Goal: Check status: Check status

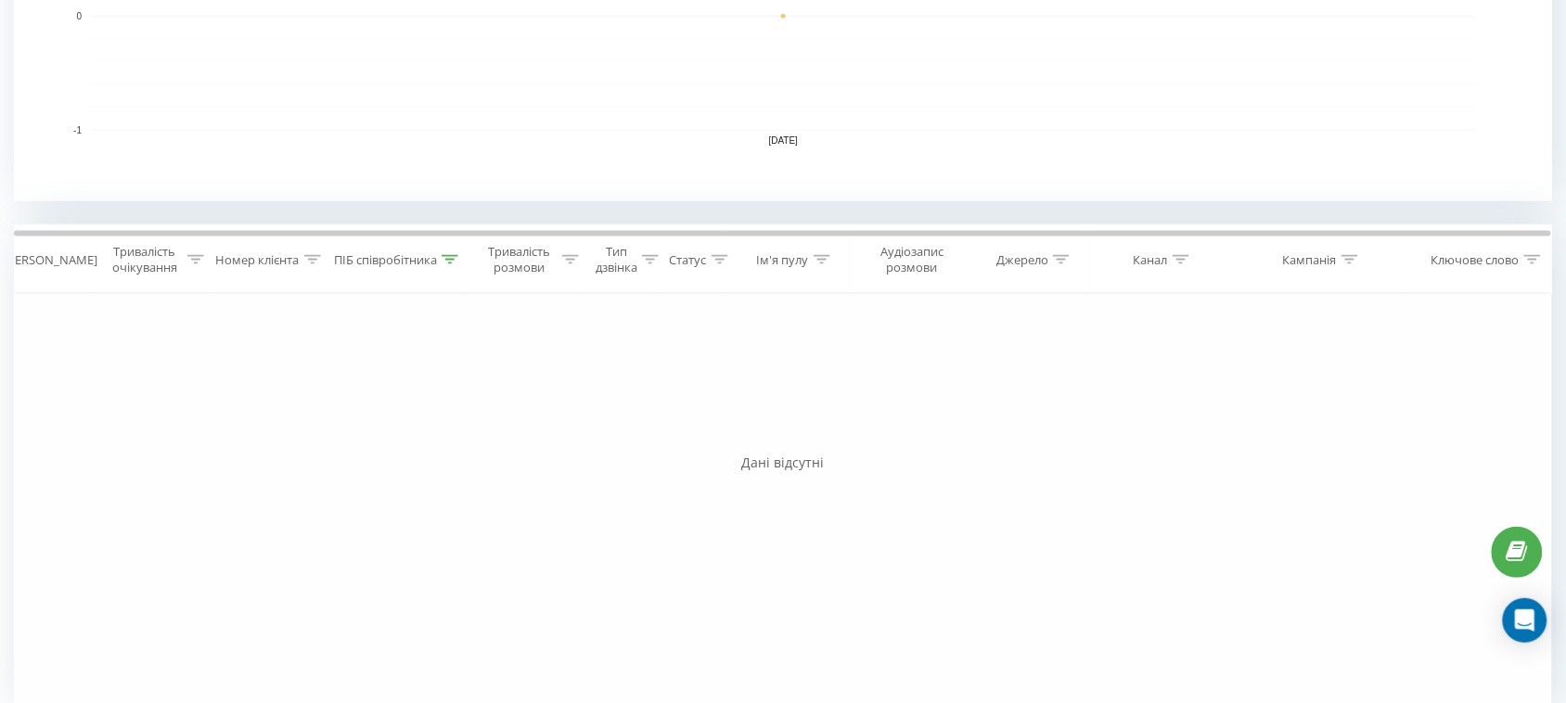
scroll to position [600, 0]
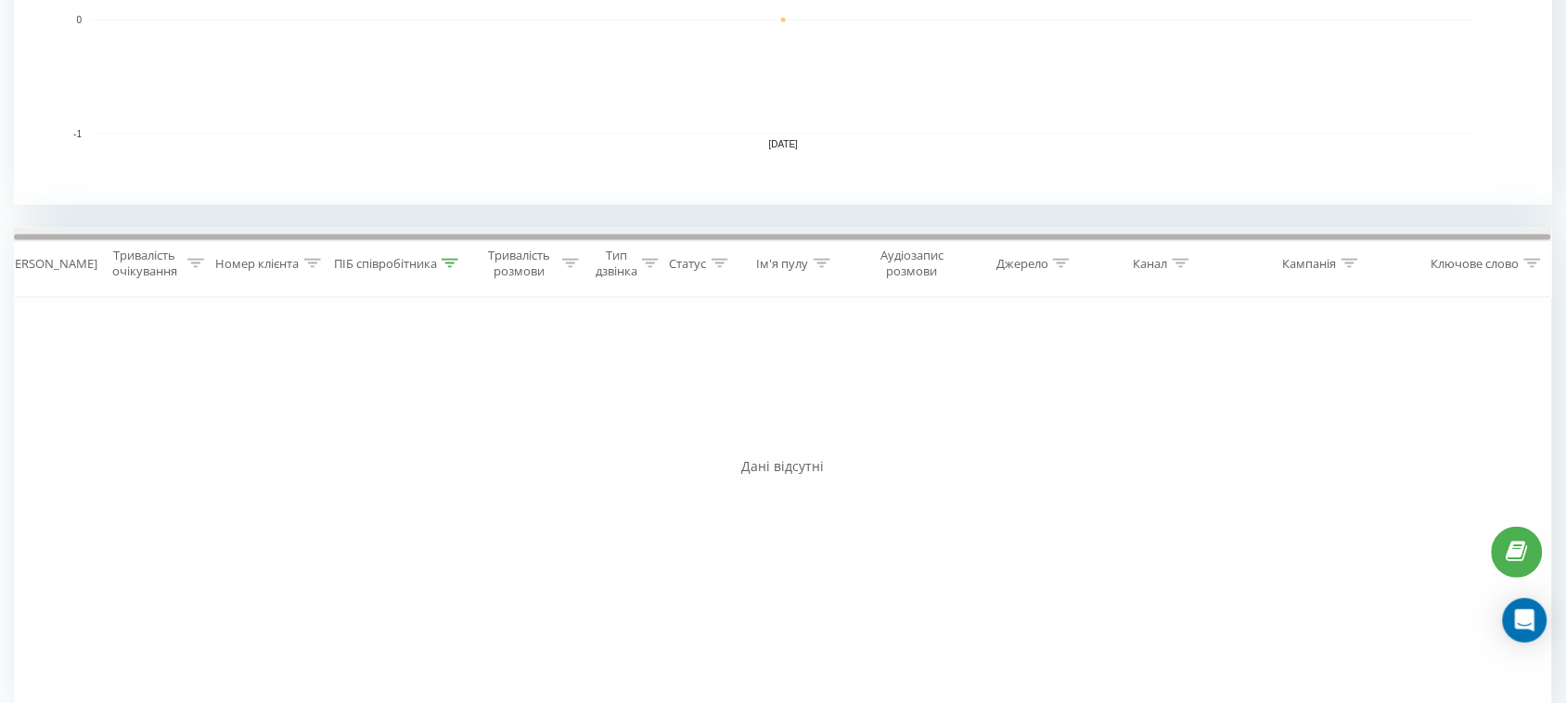
scroll to position [580, 0]
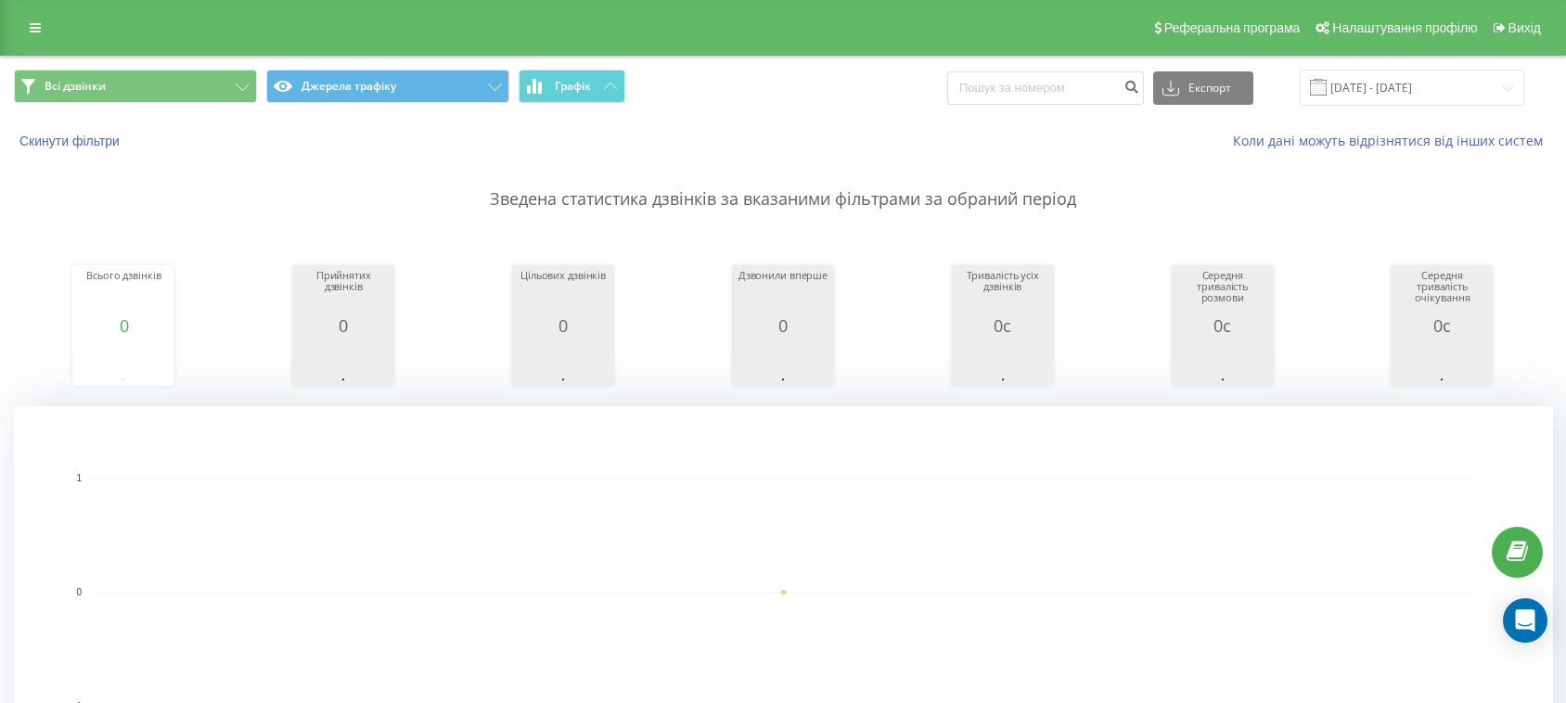
click at [1527, 19] on link "Вихід" at bounding box center [1515, 28] width 63 height 56
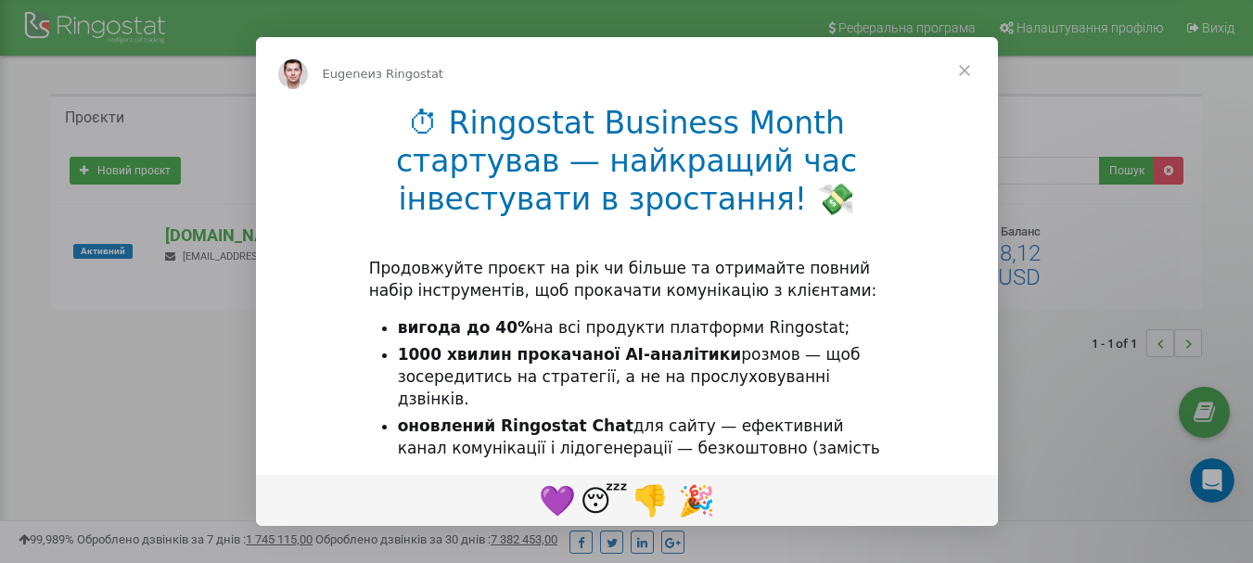
click at [963, 73] on span "Закрыть" at bounding box center [964, 70] width 67 height 67
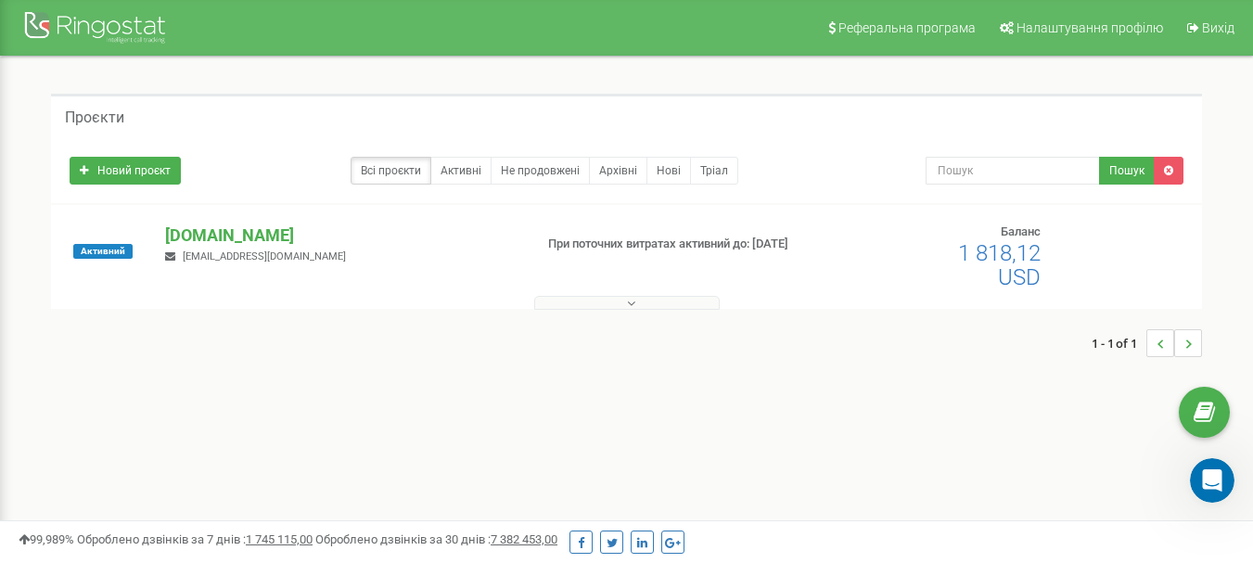
click at [642, 298] on button at bounding box center [626, 303] width 185 height 14
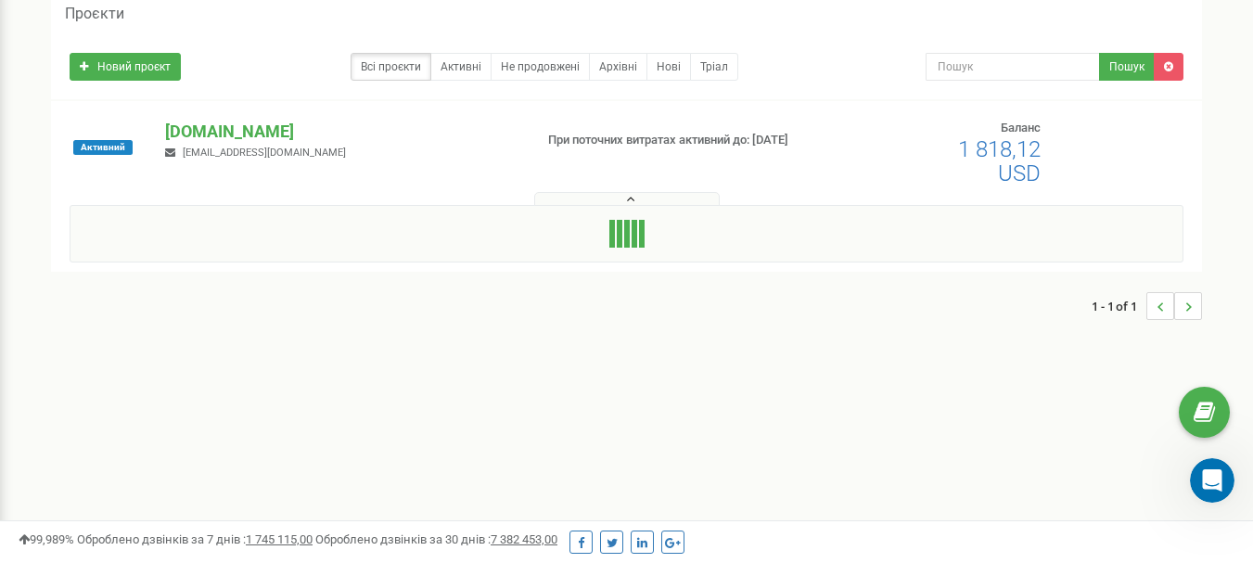
scroll to position [93, 0]
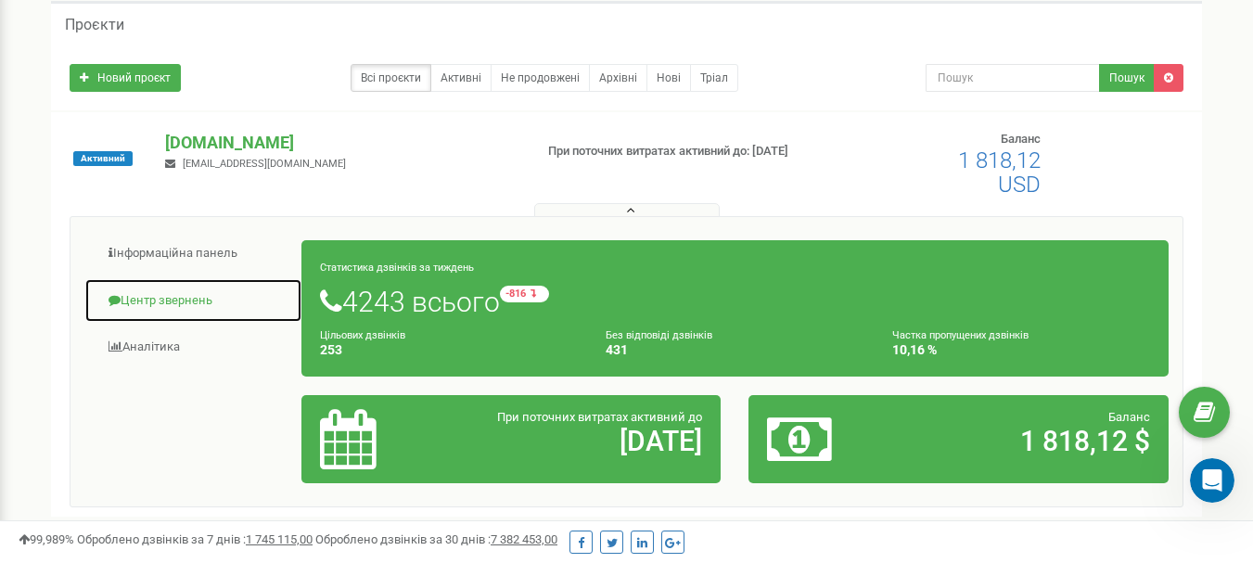
click at [197, 290] on link "Центр звернень" at bounding box center [193, 300] width 218 height 45
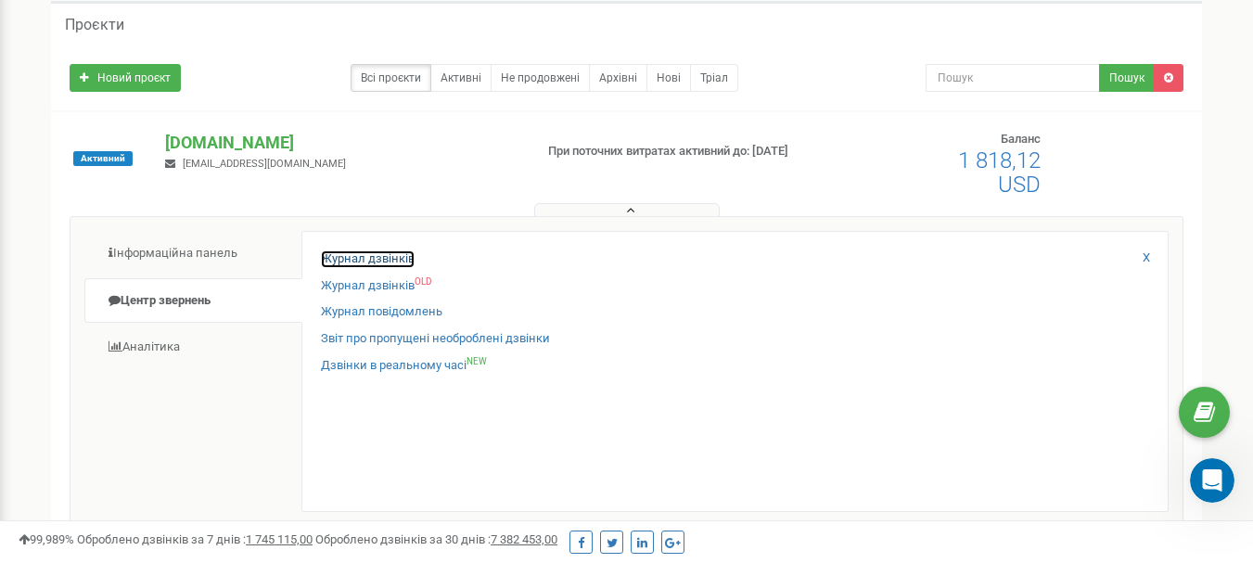
click at [385, 260] on link "Журнал дзвінків" at bounding box center [368, 259] width 94 height 18
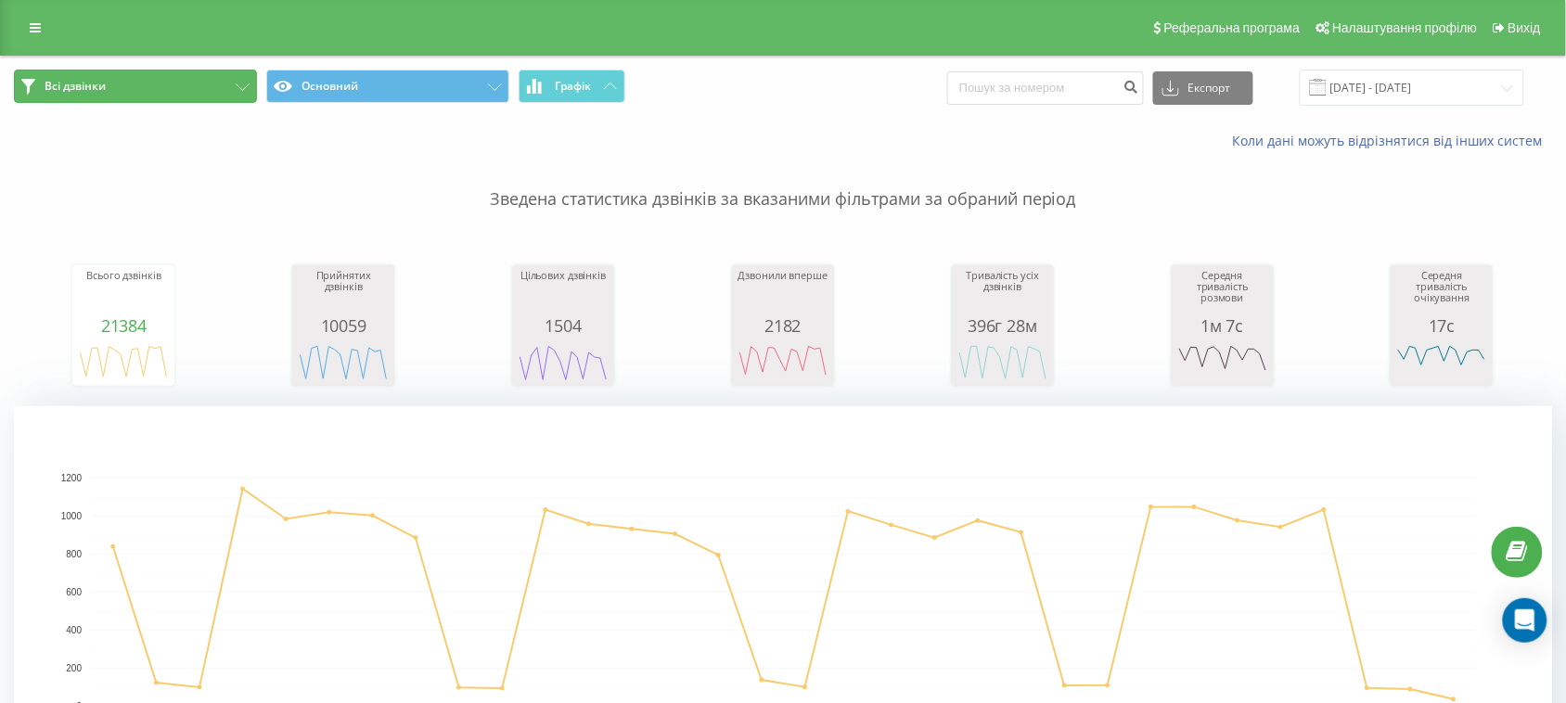
click at [214, 81] on button "Всі дзвінки" at bounding box center [135, 86] width 243 height 33
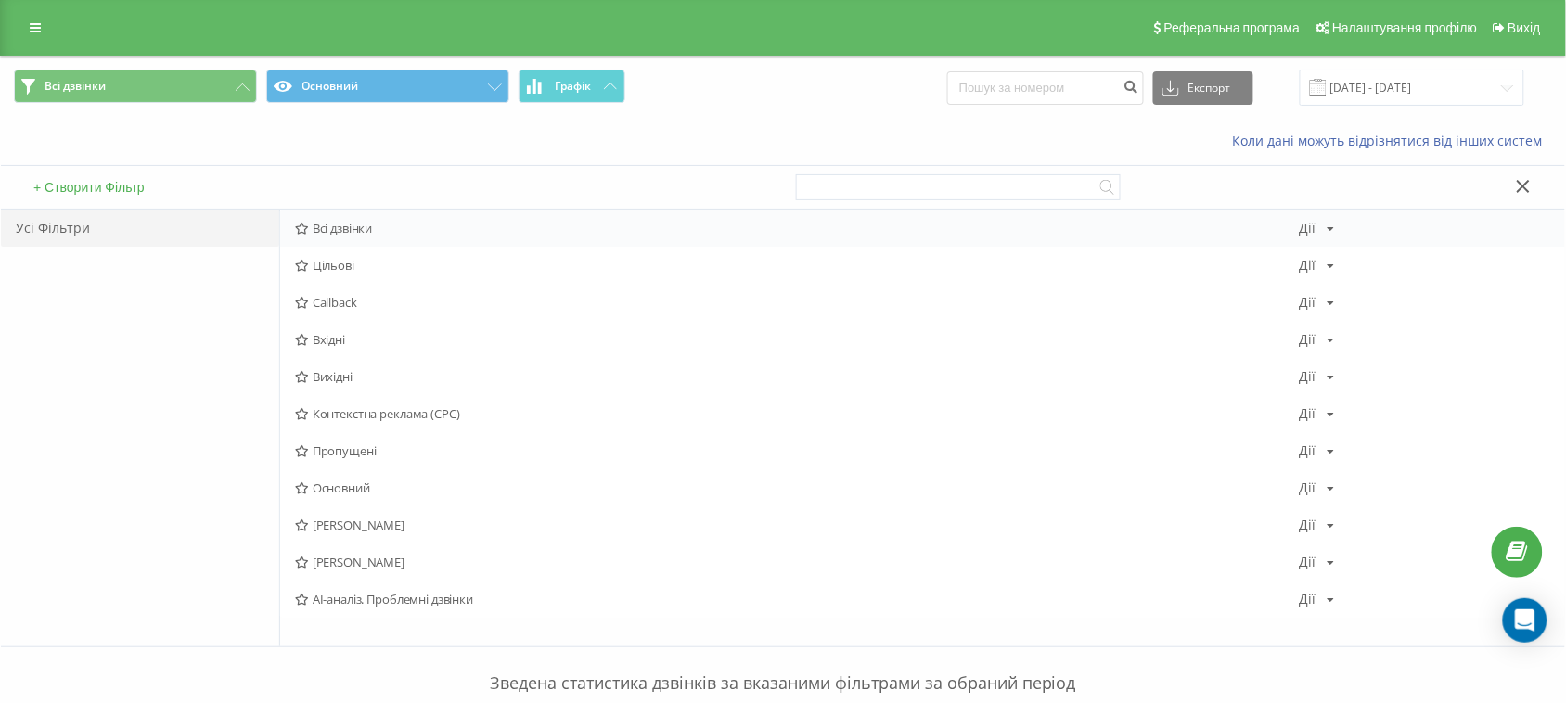
click at [352, 234] on span "Всі дзвінки" at bounding box center [797, 228] width 1004 height 13
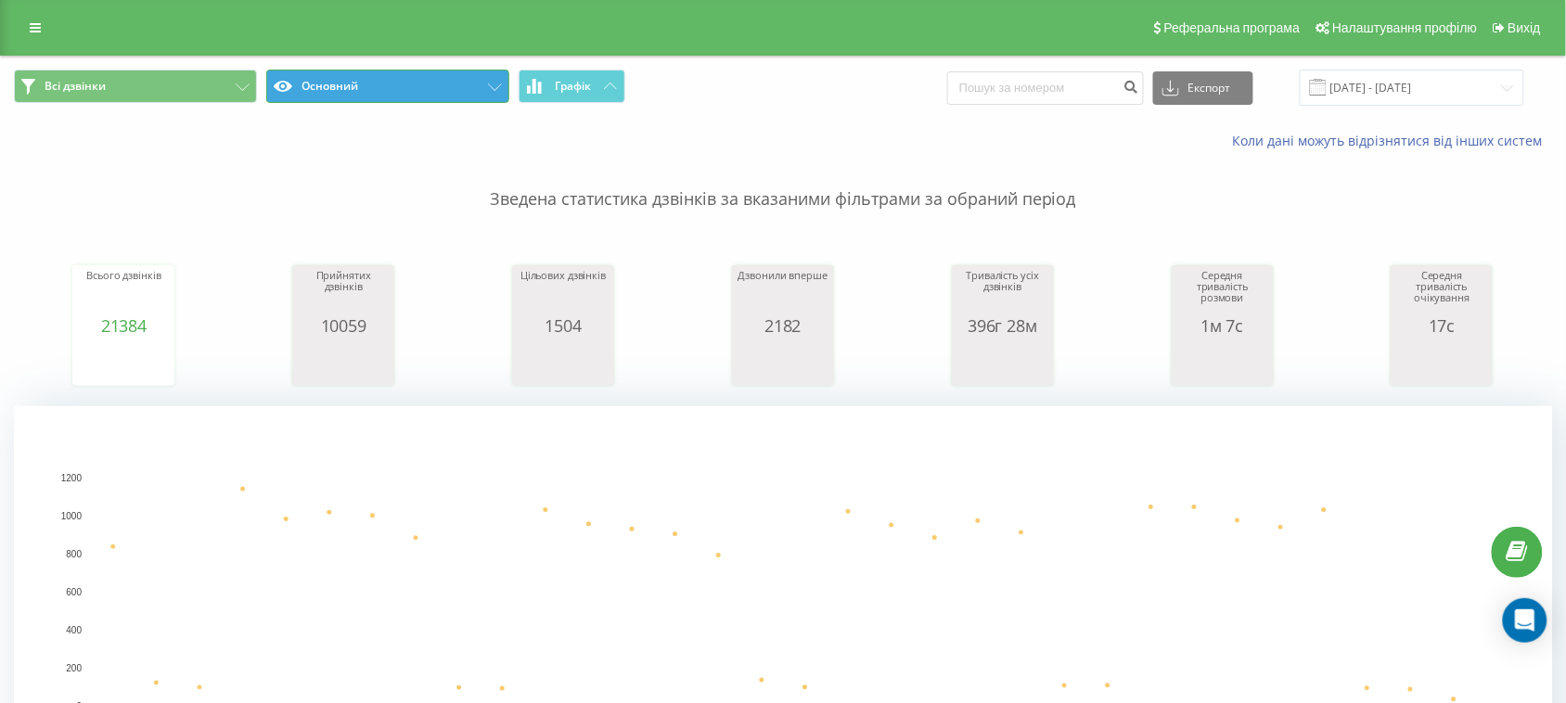
click at [452, 89] on button "Основний" at bounding box center [387, 86] width 243 height 33
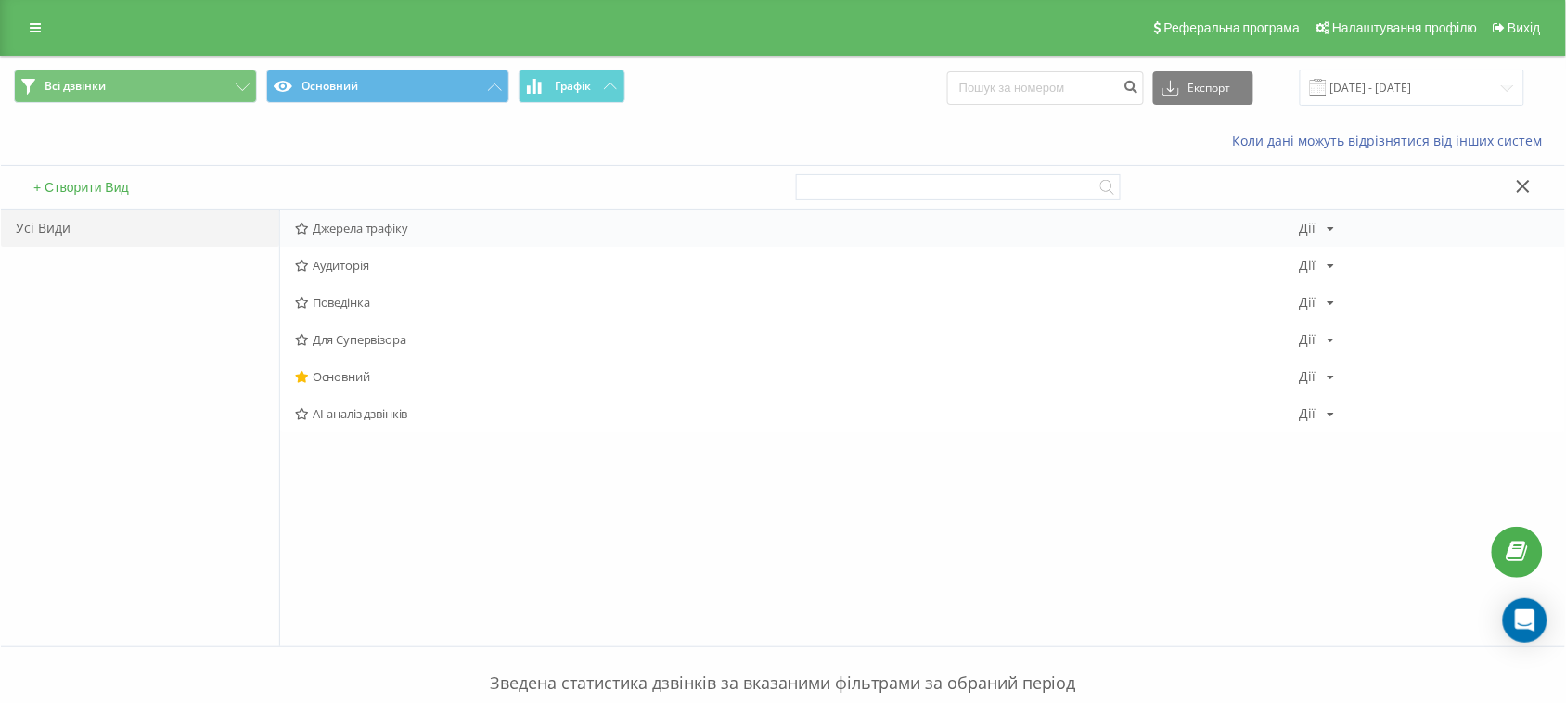
click at [428, 237] on div "Джерела трафіку Дії Редагувати Копіювати Видалити За замовчуванням Поділитися" at bounding box center [922, 228] width 1285 height 37
click at [401, 225] on span "Джерела трафіку" at bounding box center [797, 228] width 1004 height 13
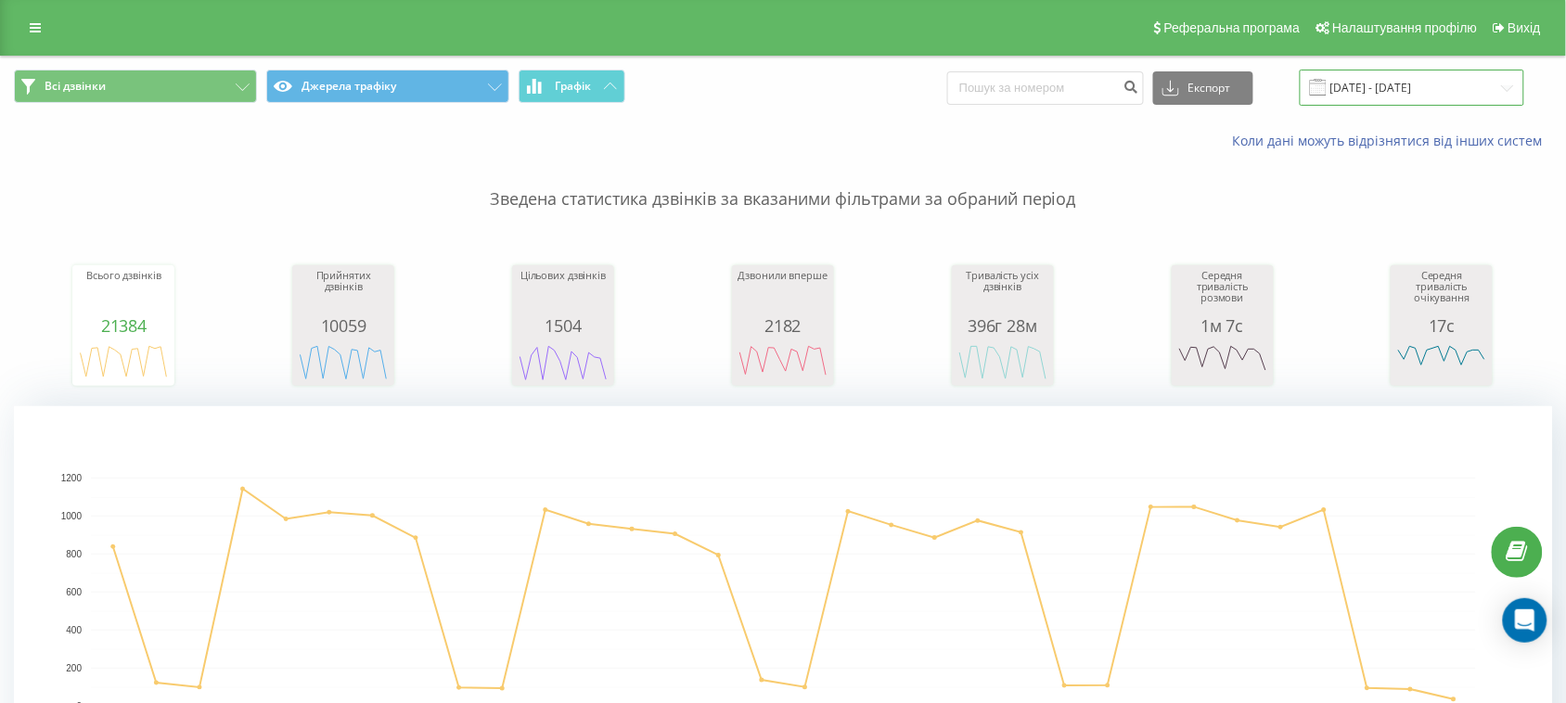
click at [1462, 88] on input "22.08.2025 - 22.09.2025" at bounding box center [1411, 88] width 224 height 36
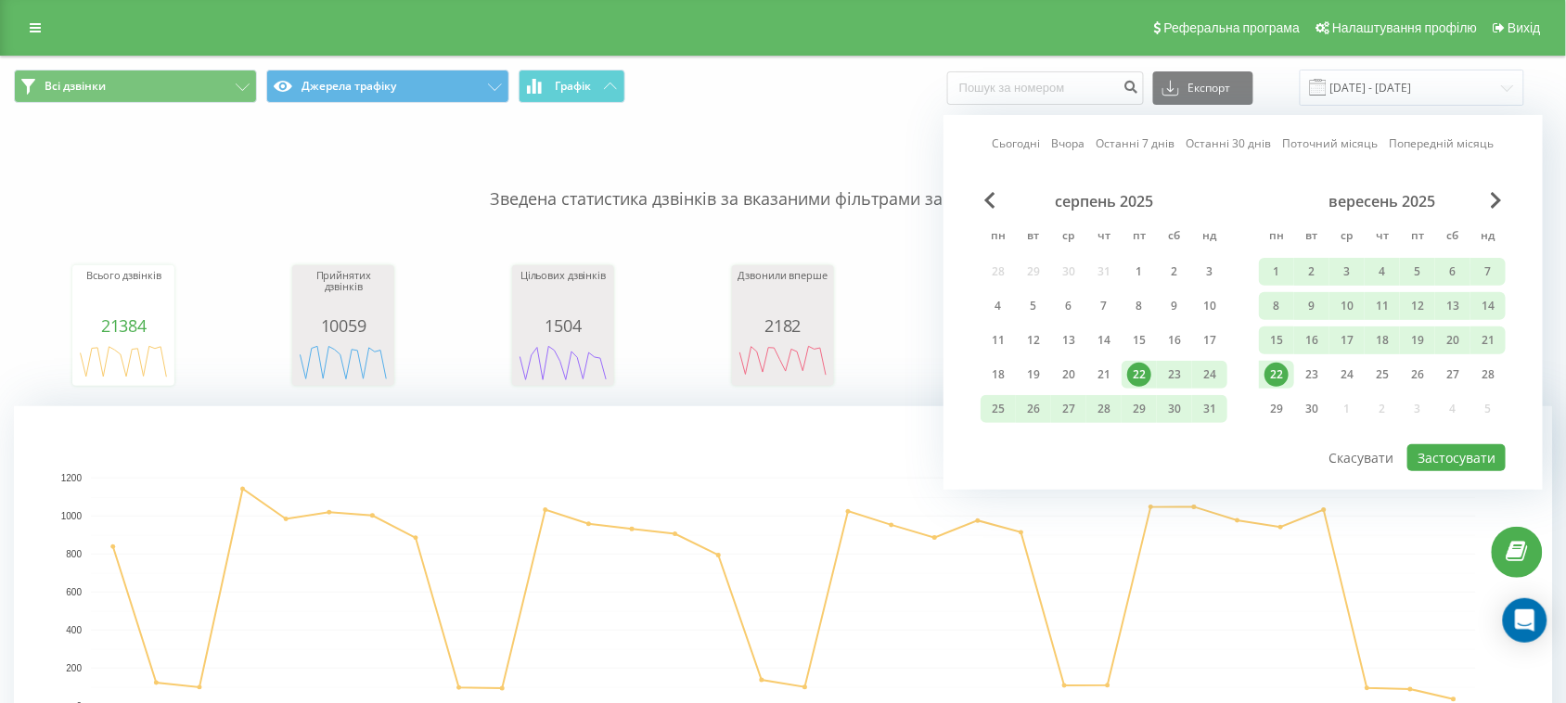
click at [1278, 366] on div "22" at bounding box center [1276, 375] width 24 height 24
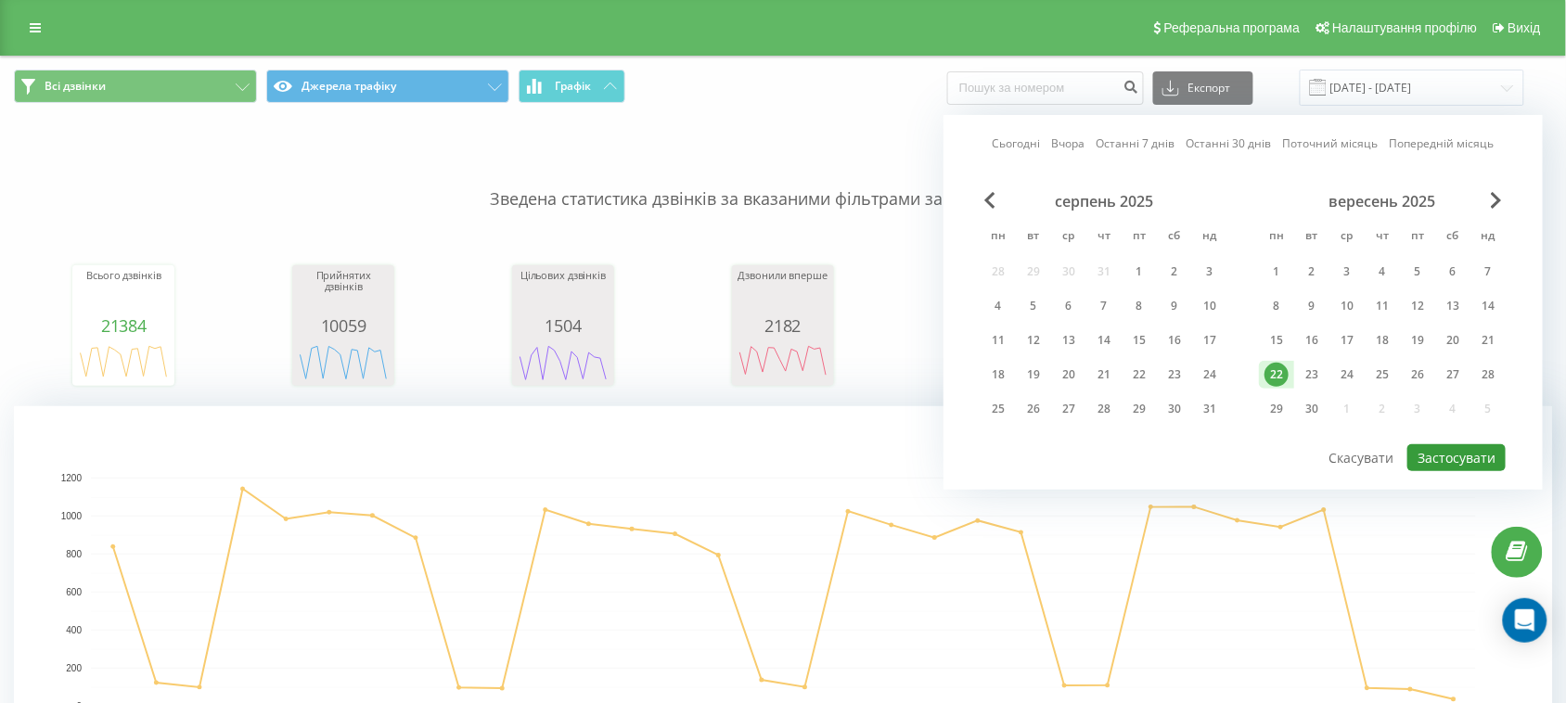
click at [1450, 444] on button "Застосувати" at bounding box center [1456, 457] width 98 height 27
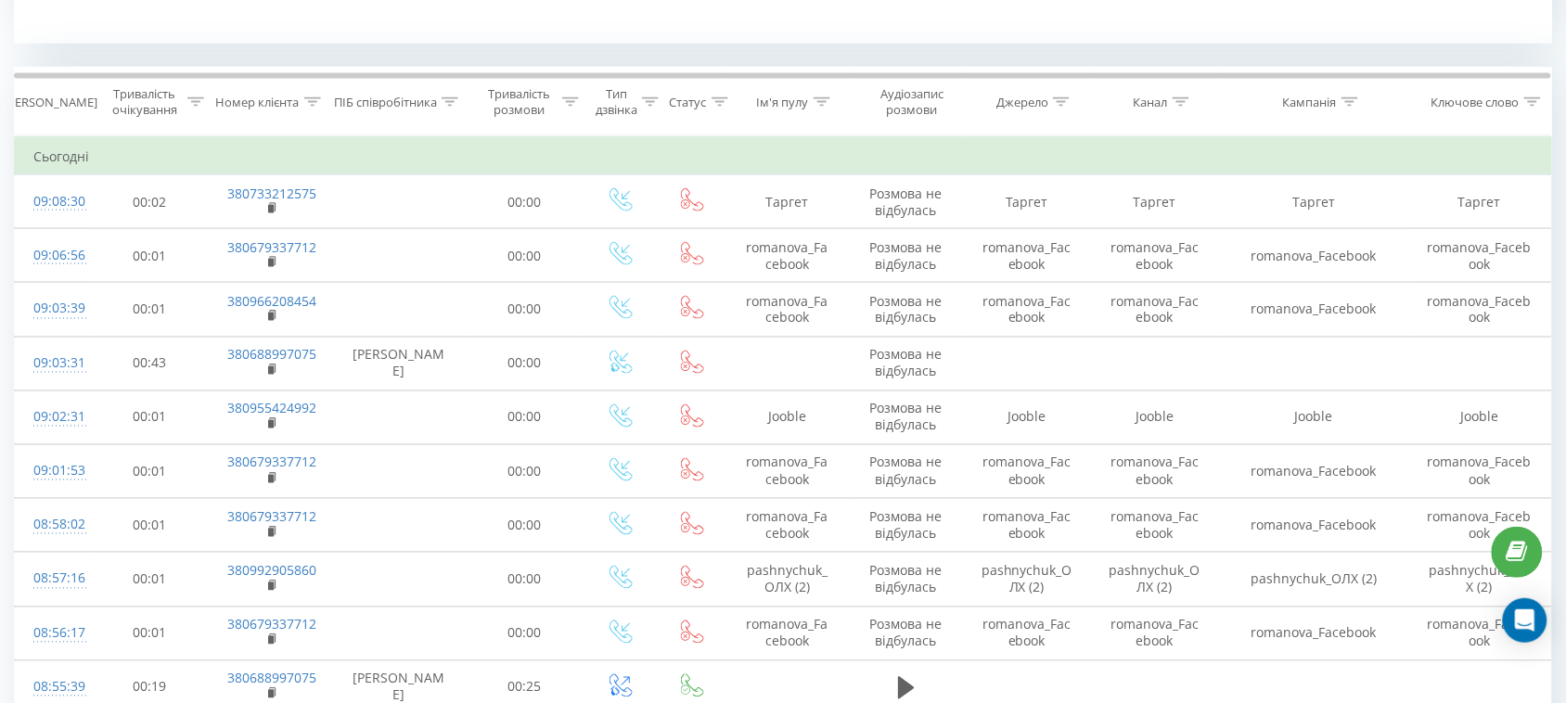
scroll to position [812, 0]
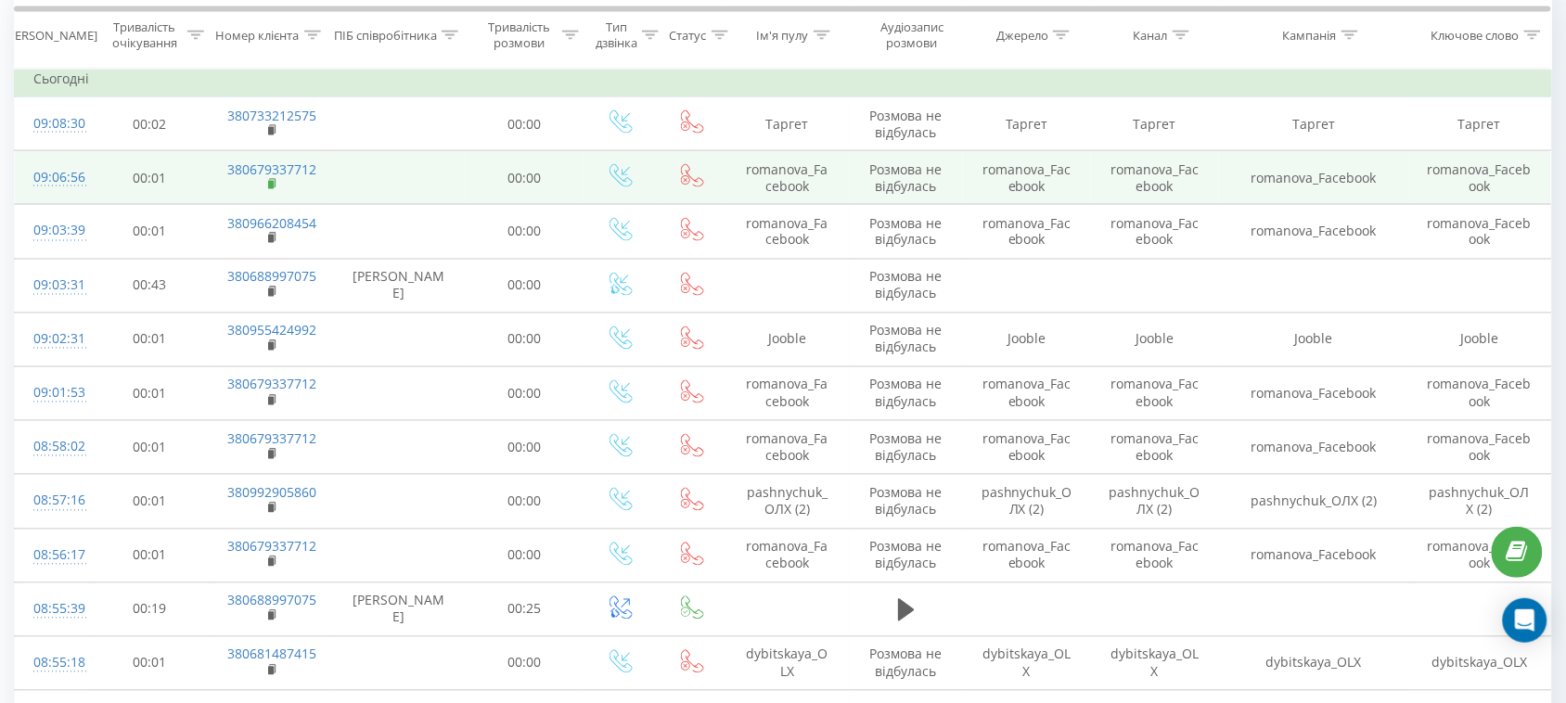
click at [269, 185] on rect at bounding box center [271, 185] width 6 height 8
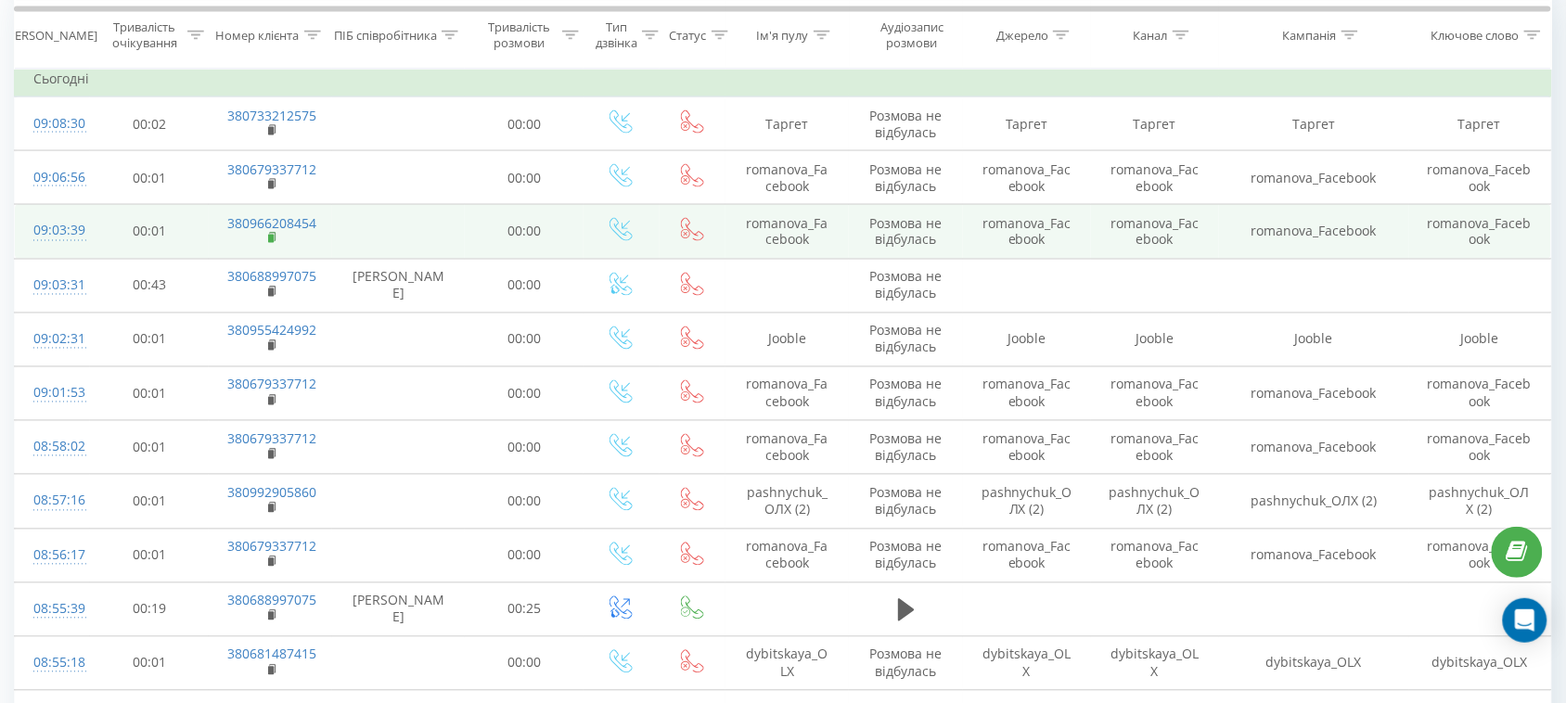
click at [269, 239] on rect at bounding box center [271, 239] width 6 height 8
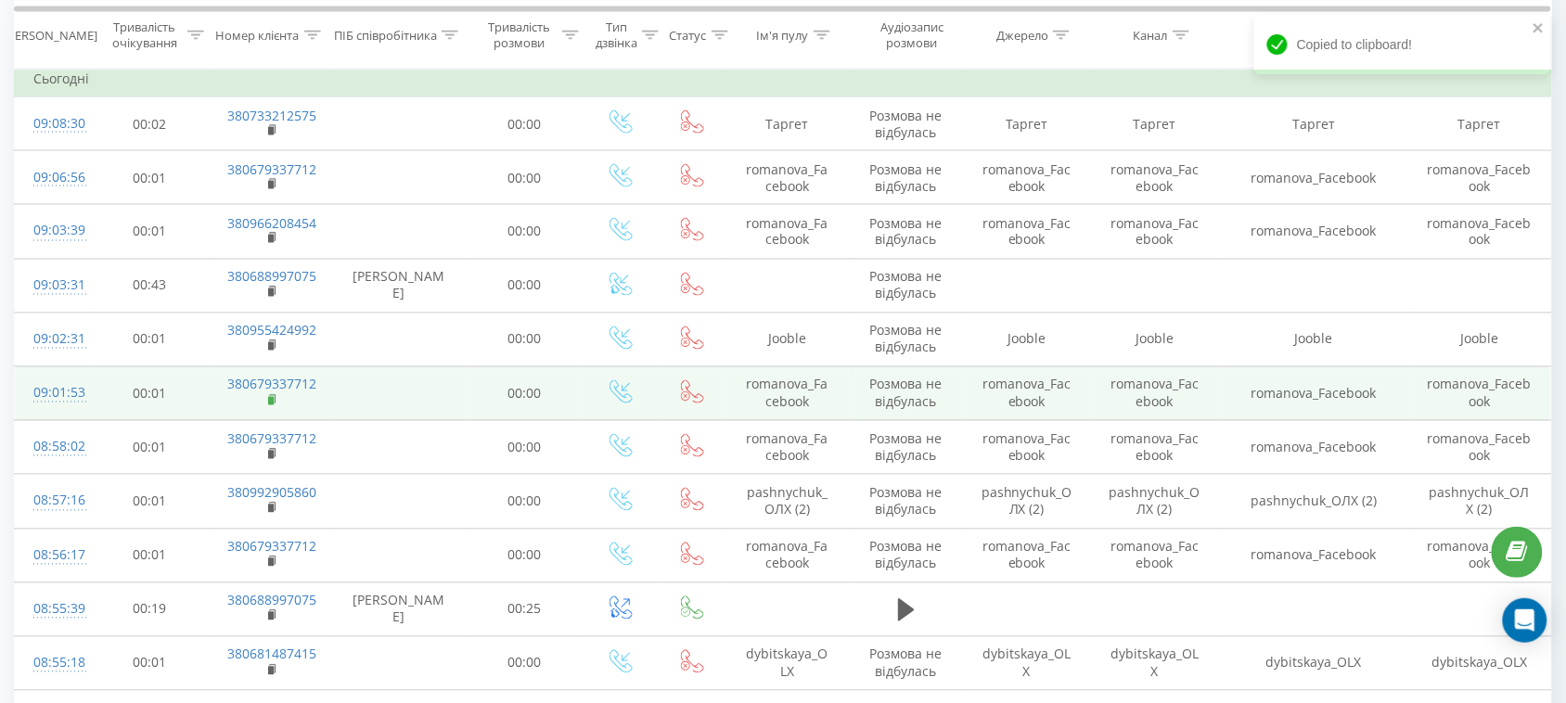
click at [274, 404] on rect at bounding box center [271, 401] width 6 height 8
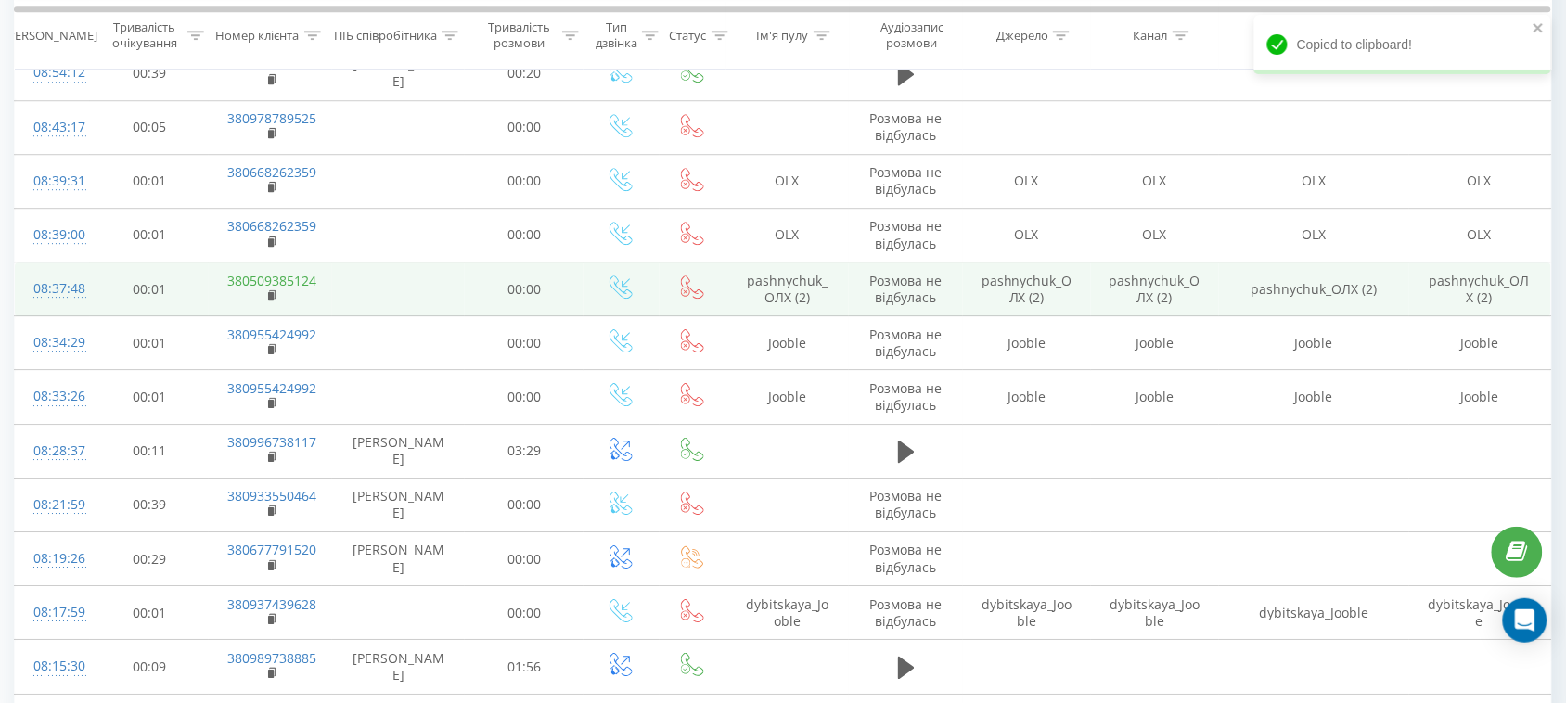
scroll to position [1623, 0]
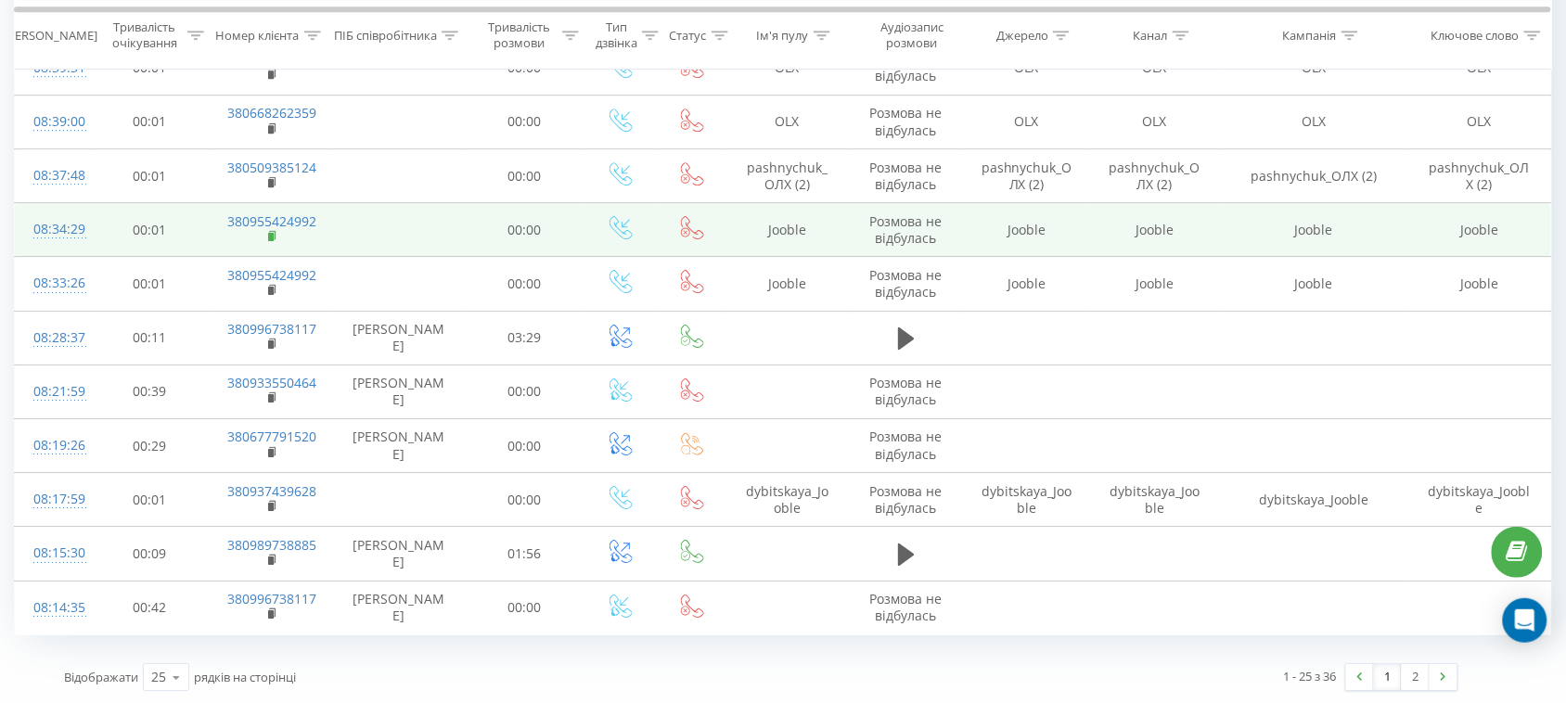
click at [270, 238] on rect at bounding box center [271, 237] width 6 height 8
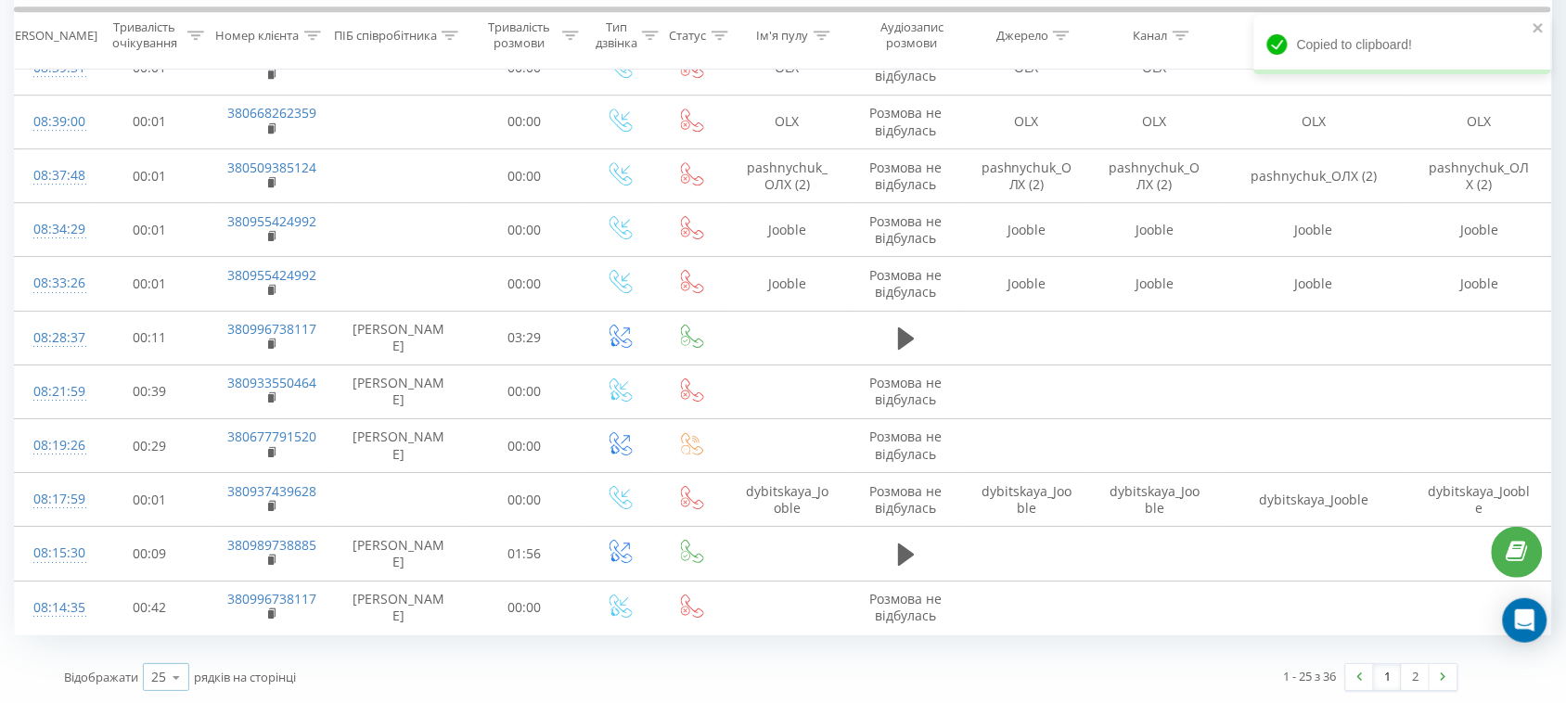
click at [160, 686] on div "25" at bounding box center [158, 677] width 15 height 19
click at [169, 649] on span "100" at bounding box center [162, 651] width 22 height 18
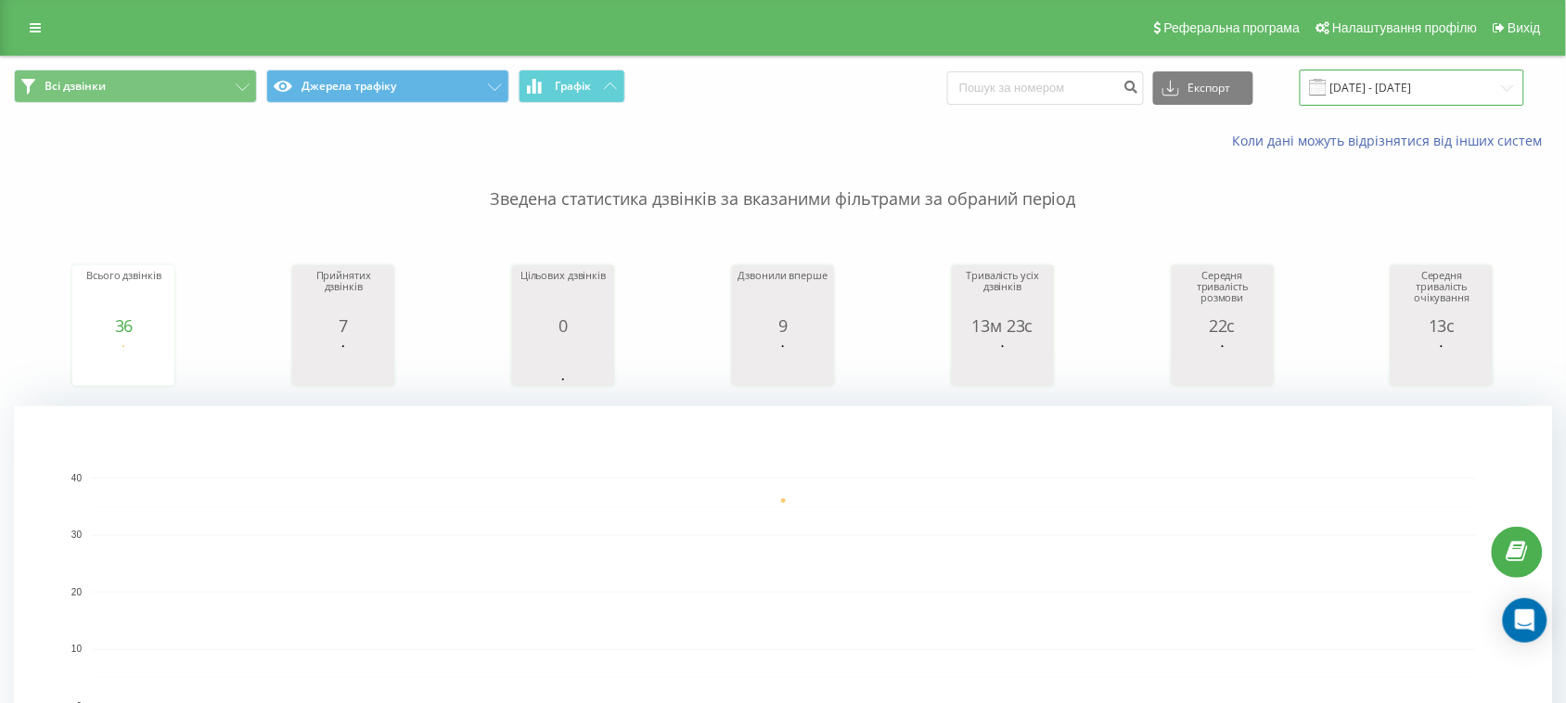
click at [1377, 76] on input "22.09.2025 - 22.09.2025" at bounding box center [1411, 88] width 224 height 36
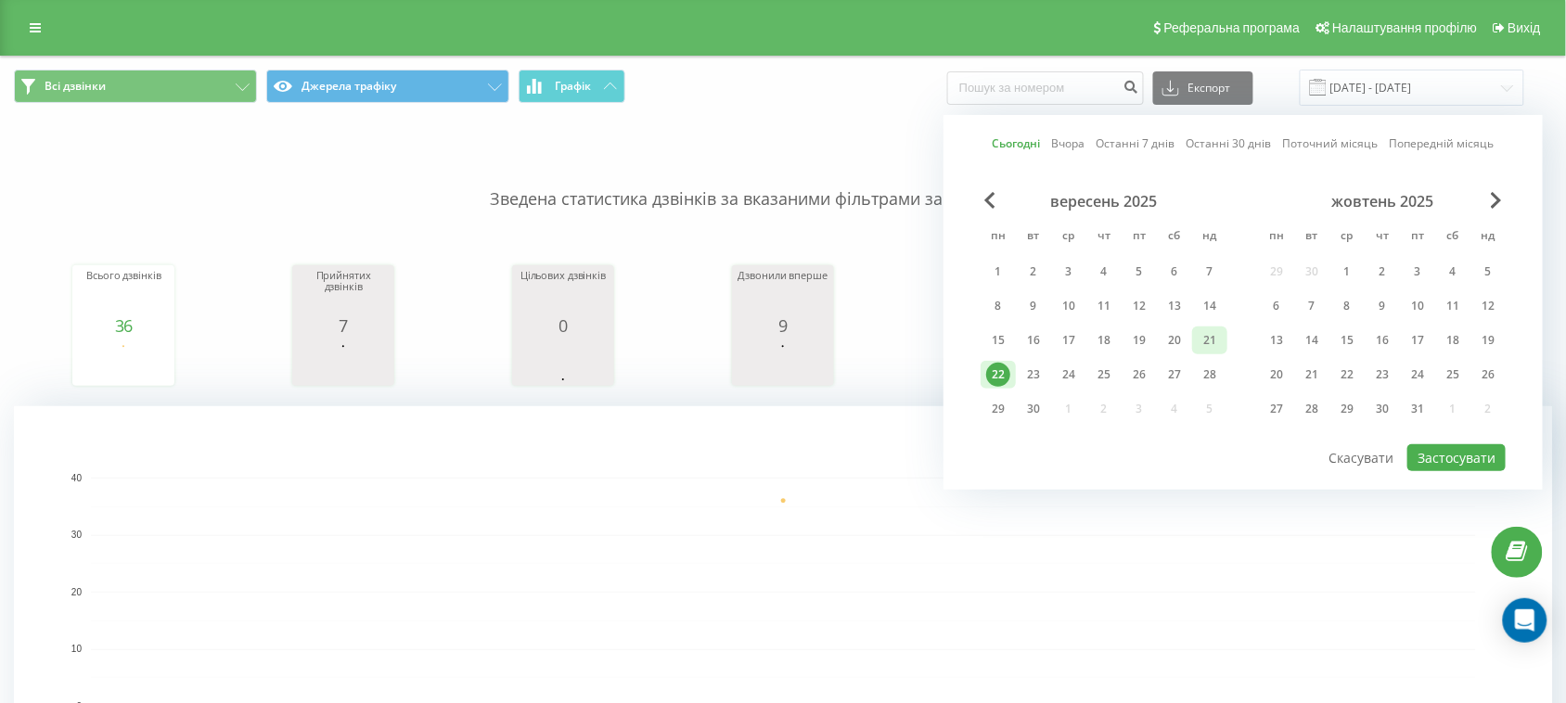
click at [1221, 337] on div "21" at bounding box center [1209, 340] width 24 height 24
click at [1475, 445] on button "Застосувати" at bounding box center [1456, 457] width 98 height 27
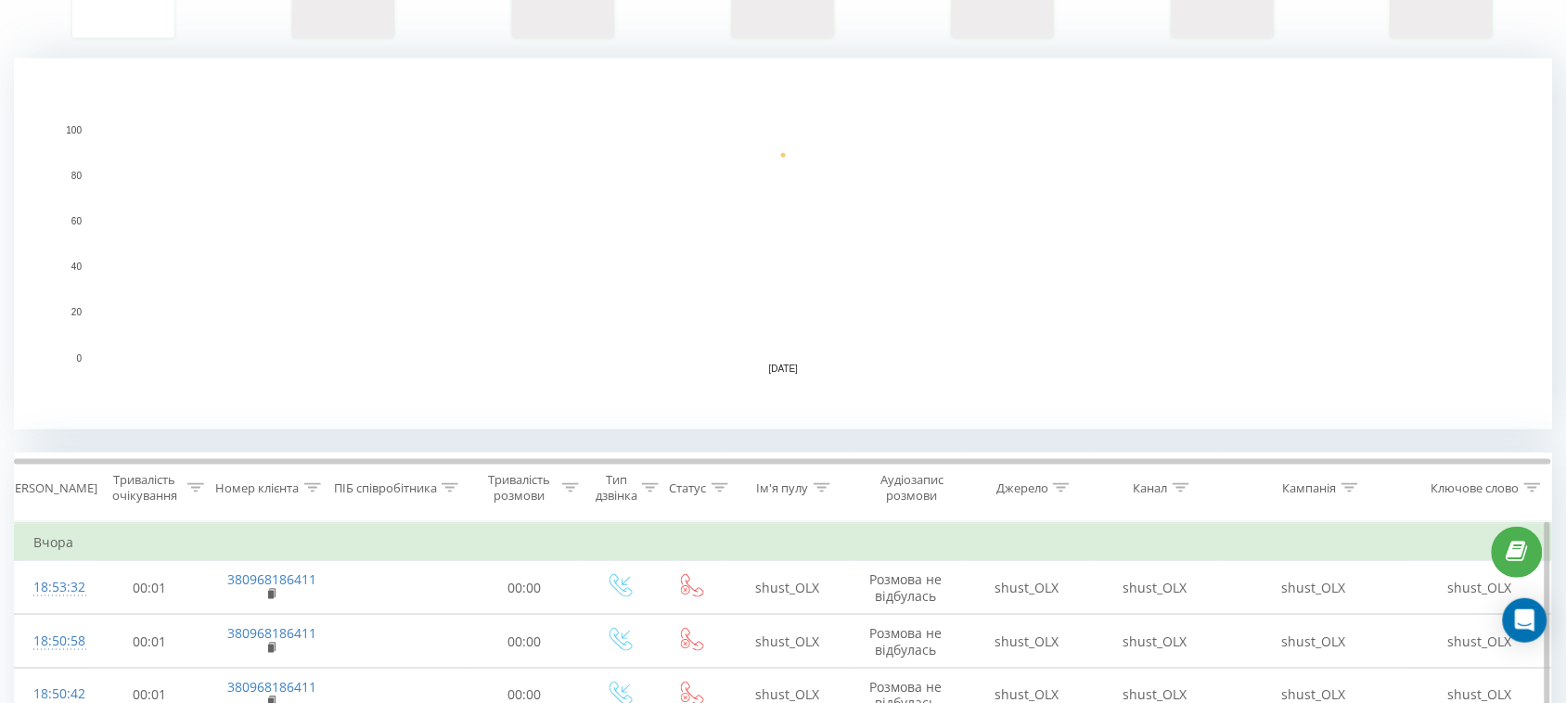
scroll to position [812, 0]
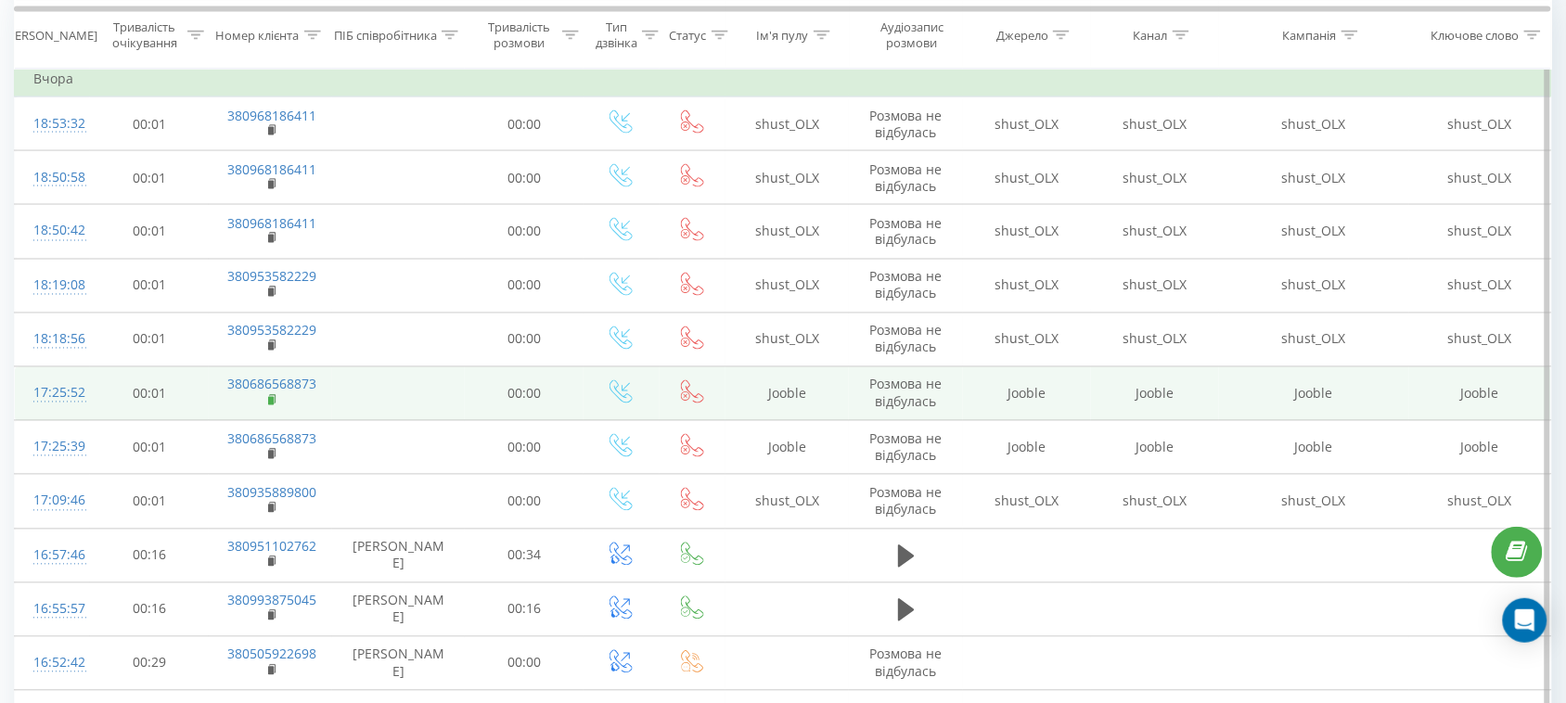
click at [274, 403] on rect at bounding box center [271, 401] width 6 height 8
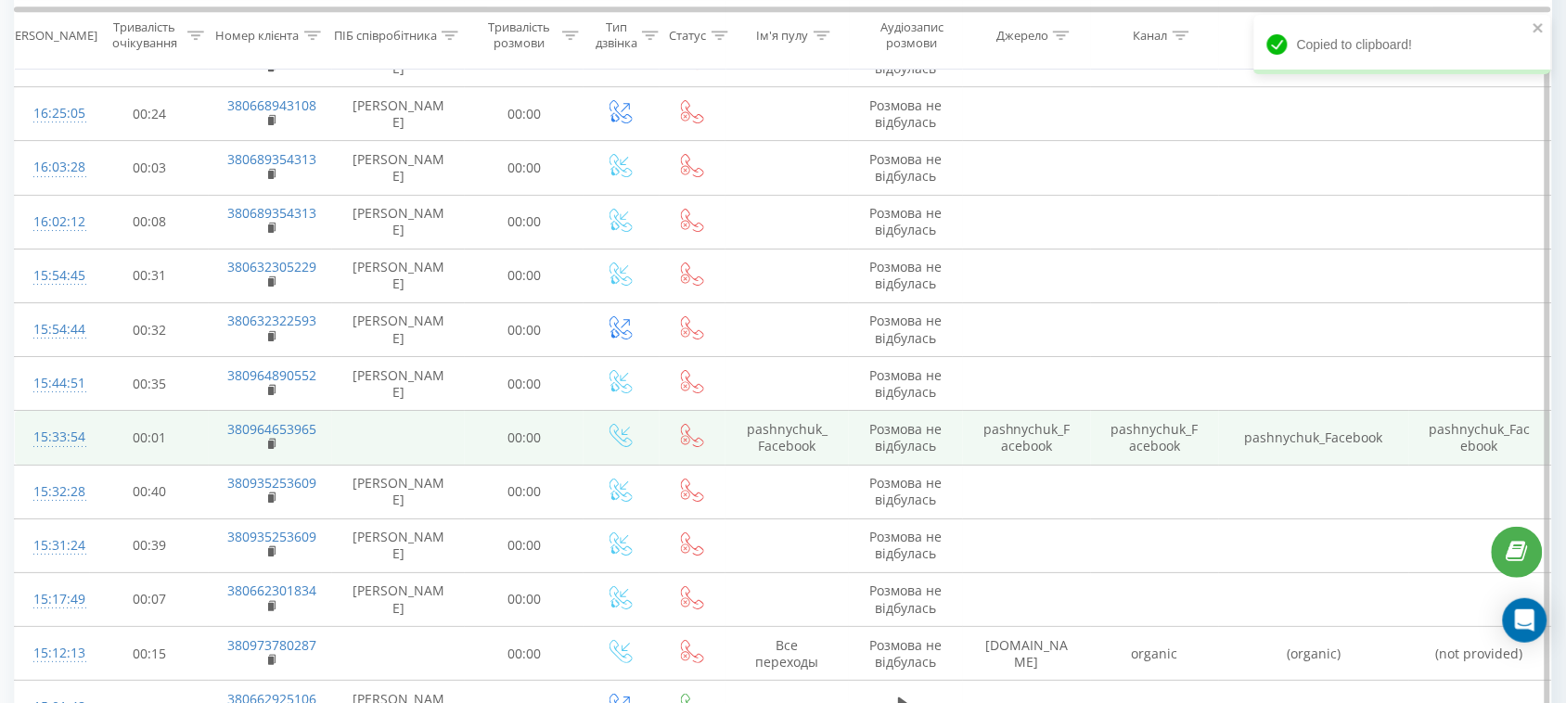
scroll to position [2087, 0]
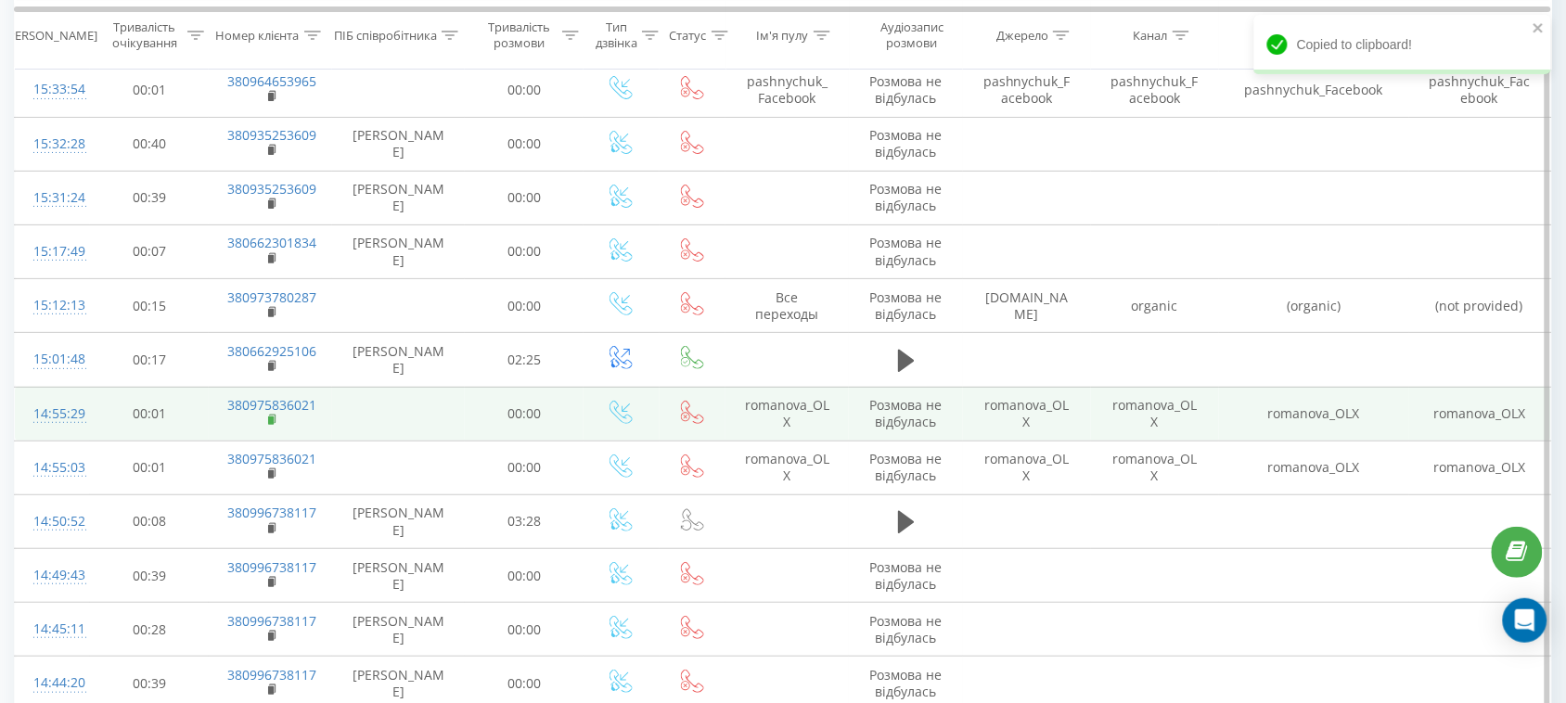
click at [270, 425] on rect at bounding box center [271, 420] width 6 height 8
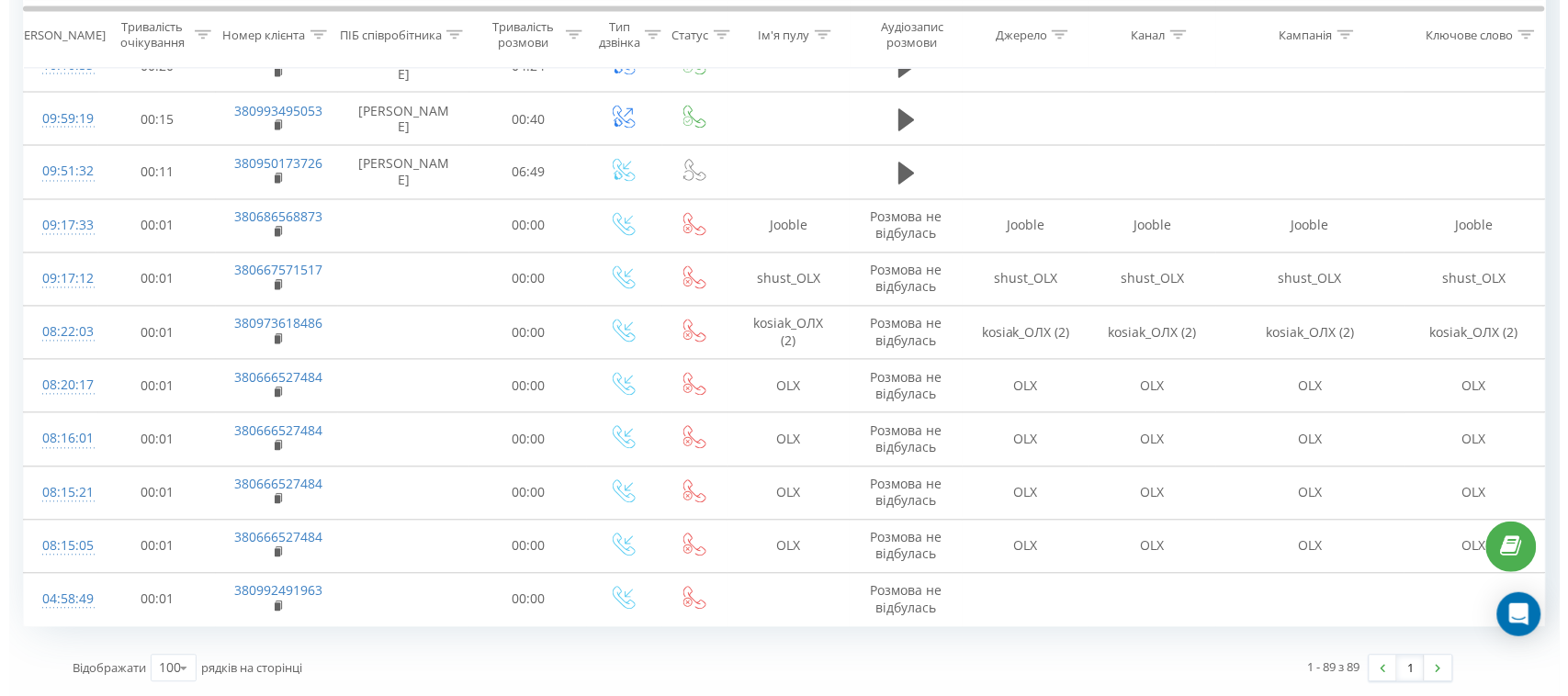
scroll to position [0, 0]
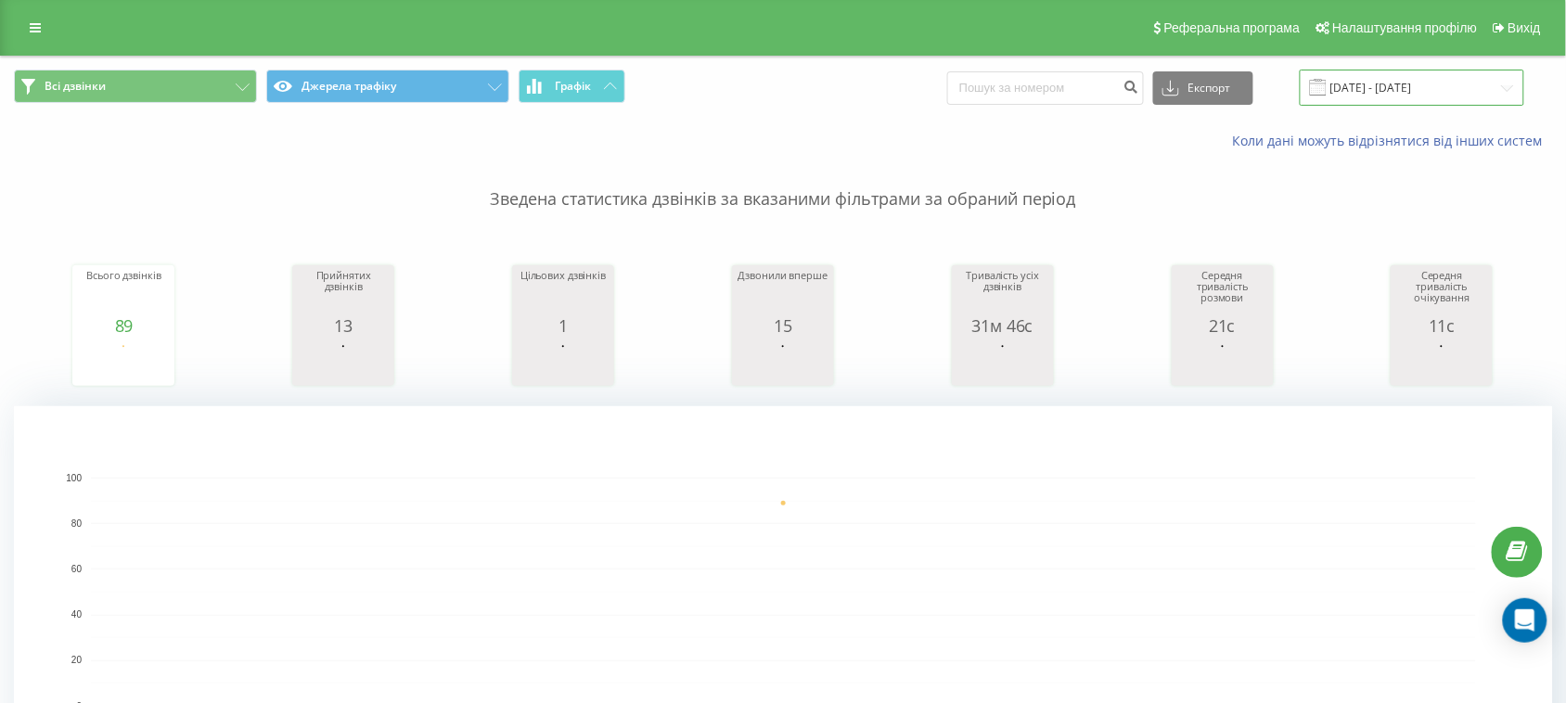
click at [1349, 74] on input "[DATE] - [DATE]" at bounding box center [1411, 88] width 224 height 36
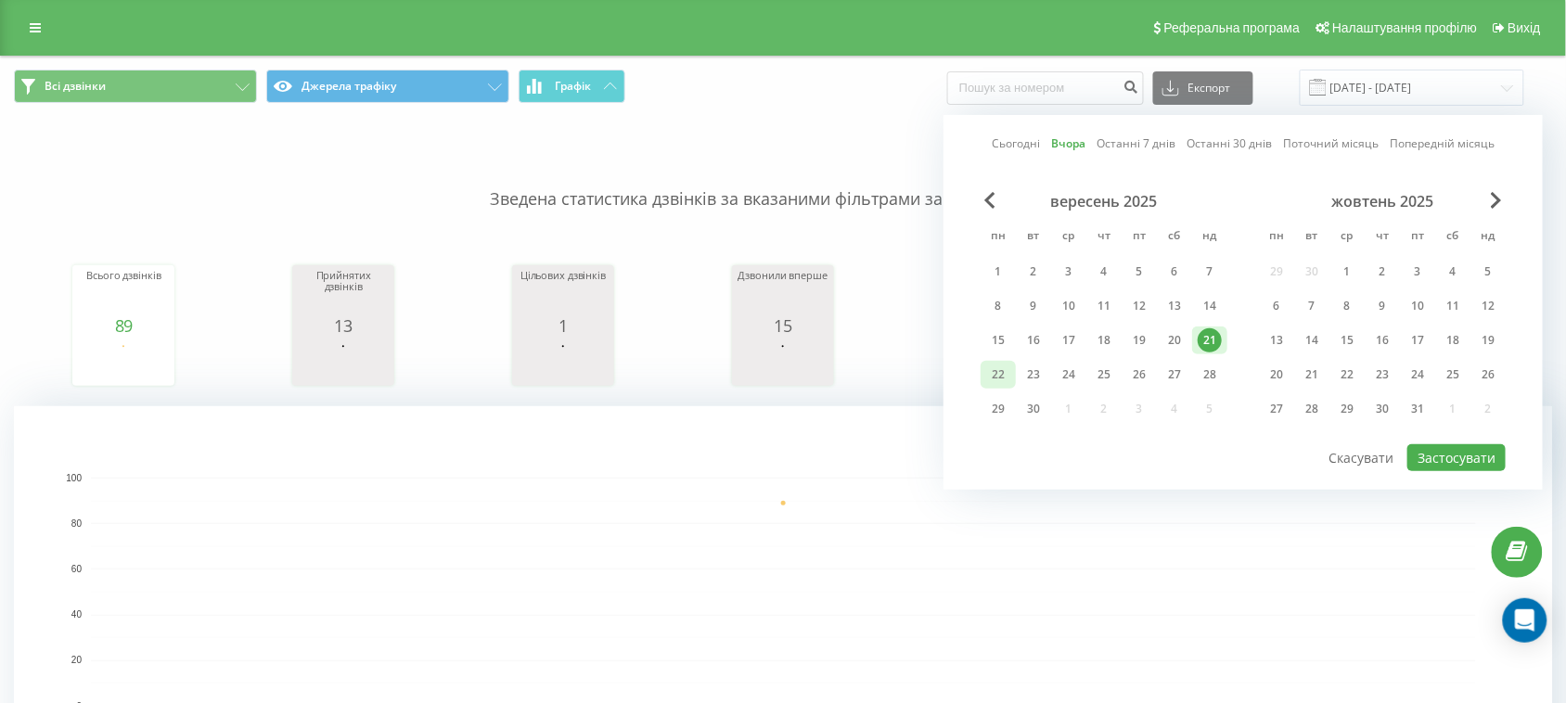
click at [1004, 367] on div "22" at bounding box center [998, 375] width 24 height 24
click at [1421, 453] on button "Застосувати" at bounding box center [1456, 457] width 98 height 27
type input "22.09.2025 - 22.09.2025"
